Goal: Information Seeking & Learning: Learn about a topic

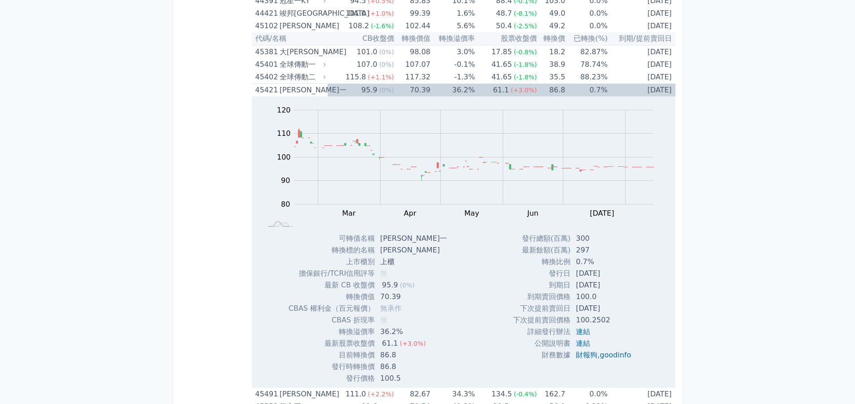
scroll to position [2692, 0]
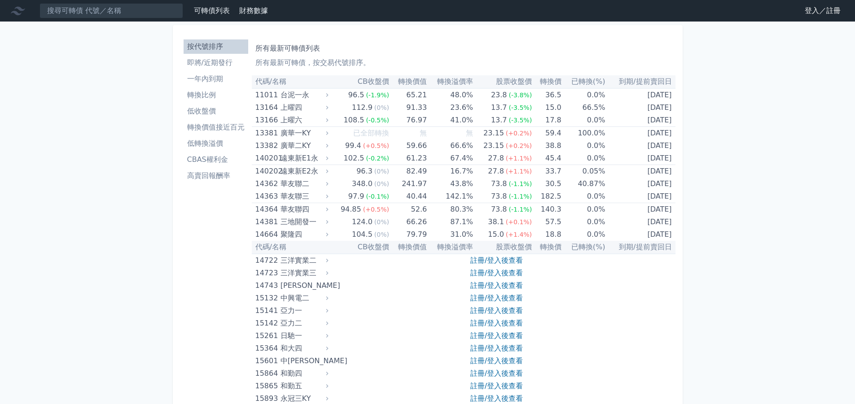
click at [807, 11] on link "登入／註冊" at bounding box center [822, 11] width 50 height 14
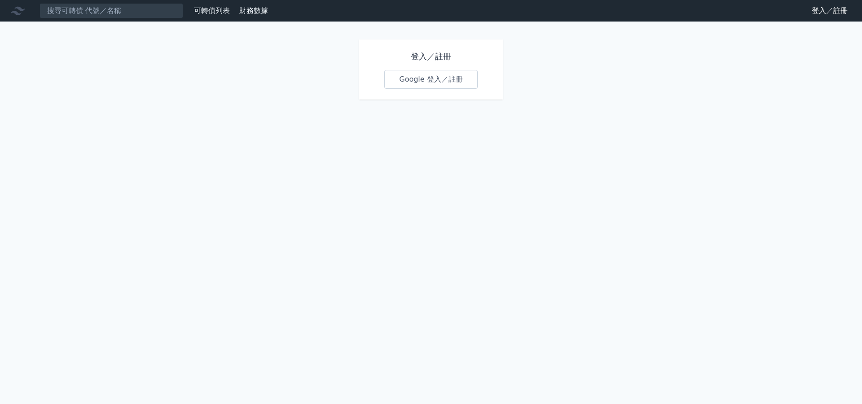
click at [427, 77] on link "Google 登入／註冊" at bounding box center [430, 79] width 93 height 19
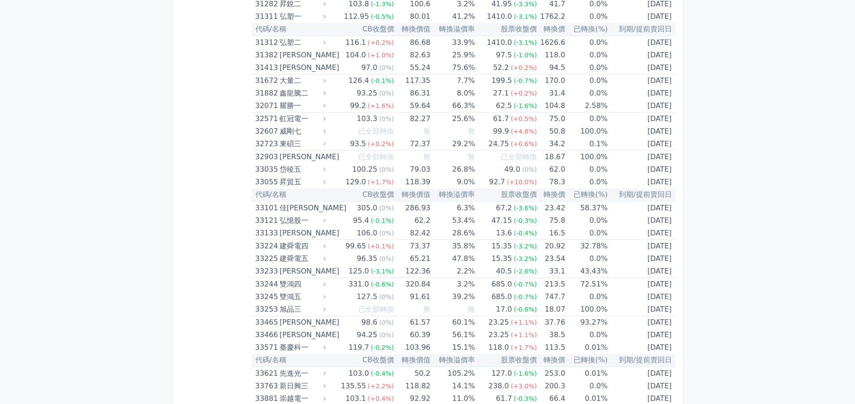
drag, startPoint x: 859, startPoint y: 21, endPoint x: 861, endPoint y: 127, distance: 106.4
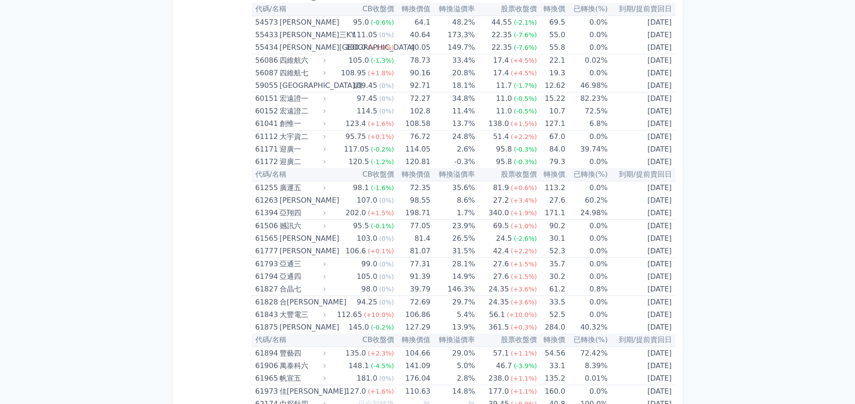
scroll to position [3462, 0]
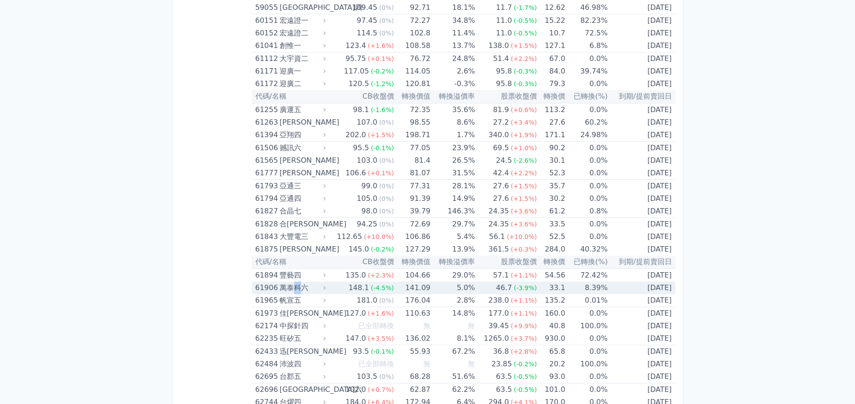
click at [298, 287] on div "萬泰科六" at bounding box center [302, 288] width 44 height 13
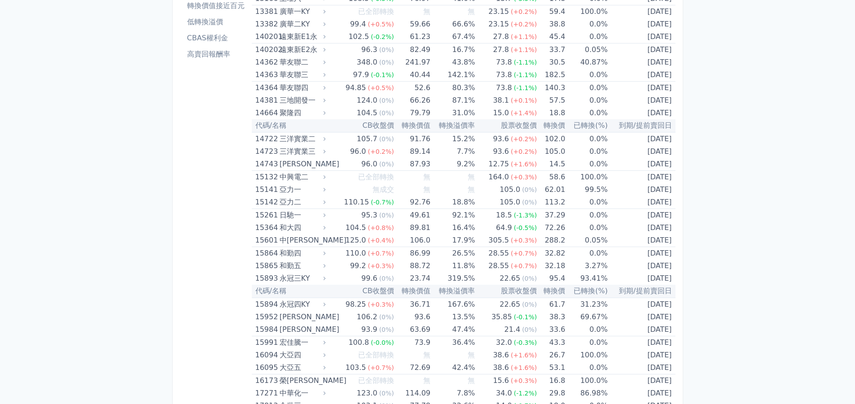
scroll to position [0, 0]
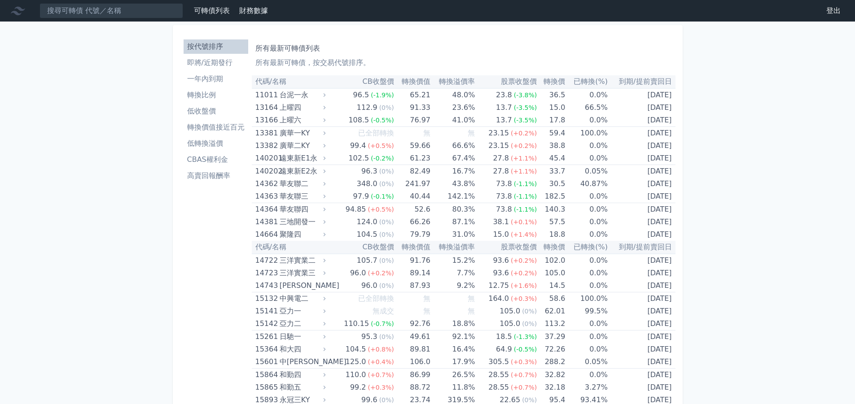
click at [218, 83] on li "一年內到期" at bounding box center [216, 79] width 65 height 11
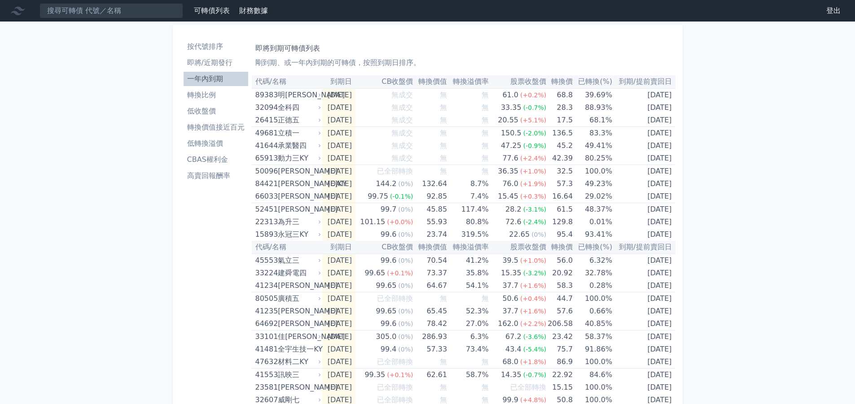
click at [203, 44] on li "按代號排序" at bounding box center [216, 46] width 65 height 11
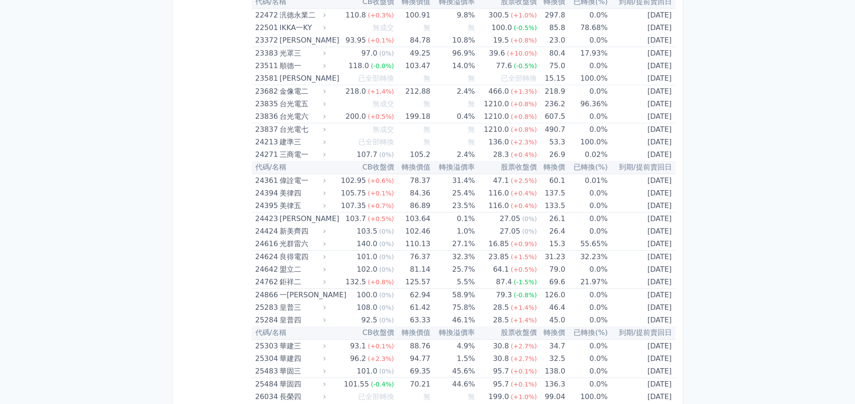
scroll to position [808, 0]
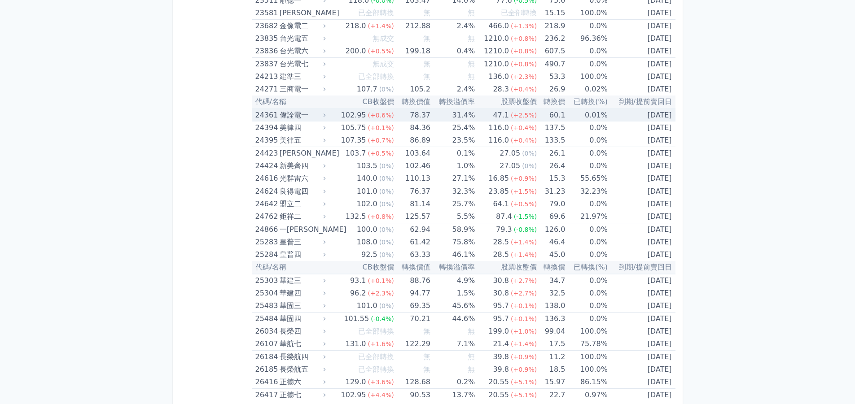
click at [302, 116] on div "偉詮電一" at bounding box center [302, 115] width 44 height 13
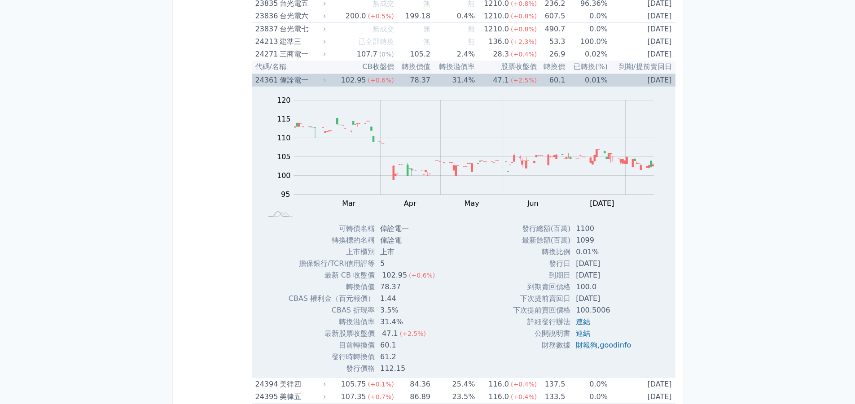
scroll to position [853, 0]
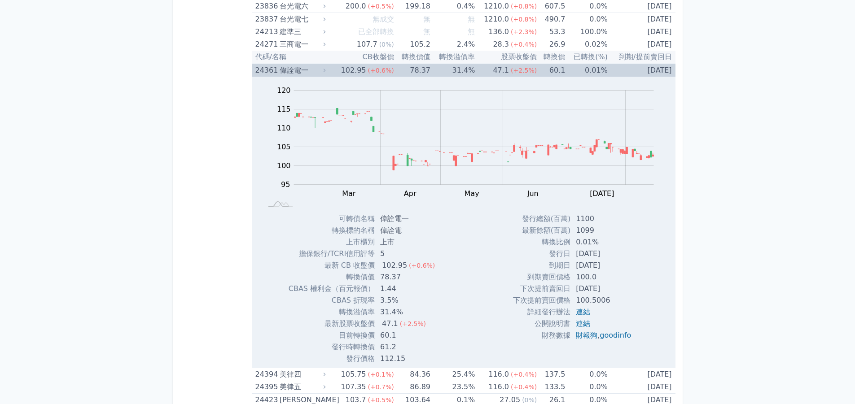
click at [284, 71] on div "偉詮電一" at bounding box center [302, 70] width 44 height 13
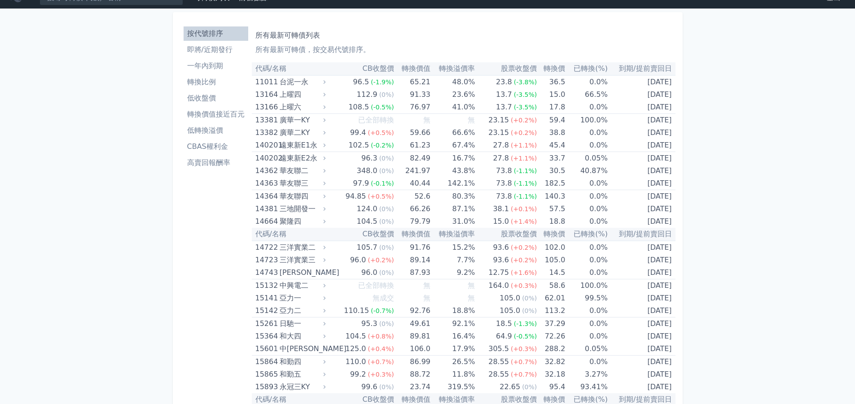
scroll to position [0, 0]
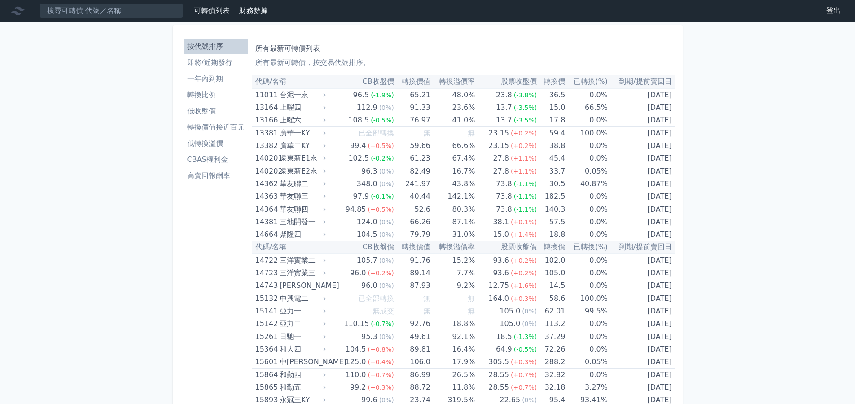
click at [833, 11] on link "登出" at bounding box center [833, 11] width 29 height 14
